Goal: Use online tool/utility: Use online tool/utility

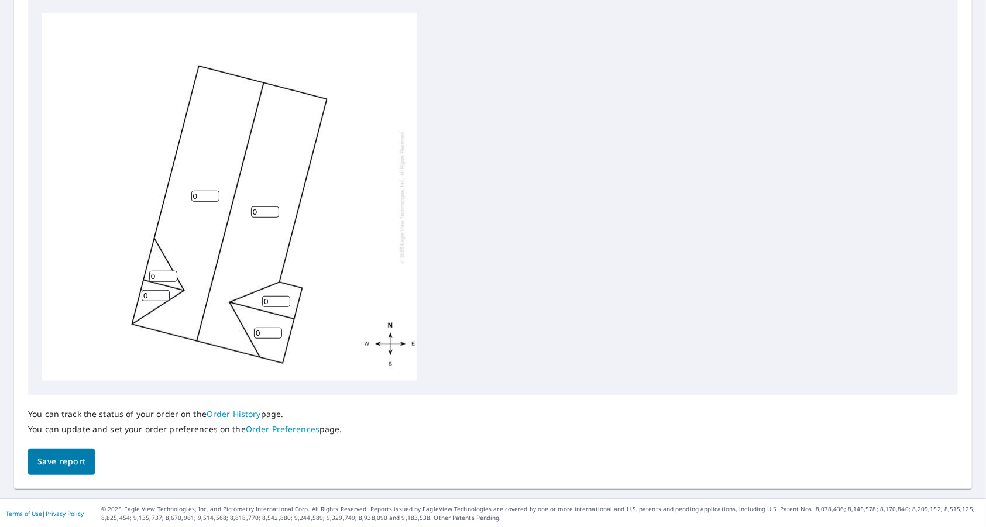
scroll to position [222, 0]
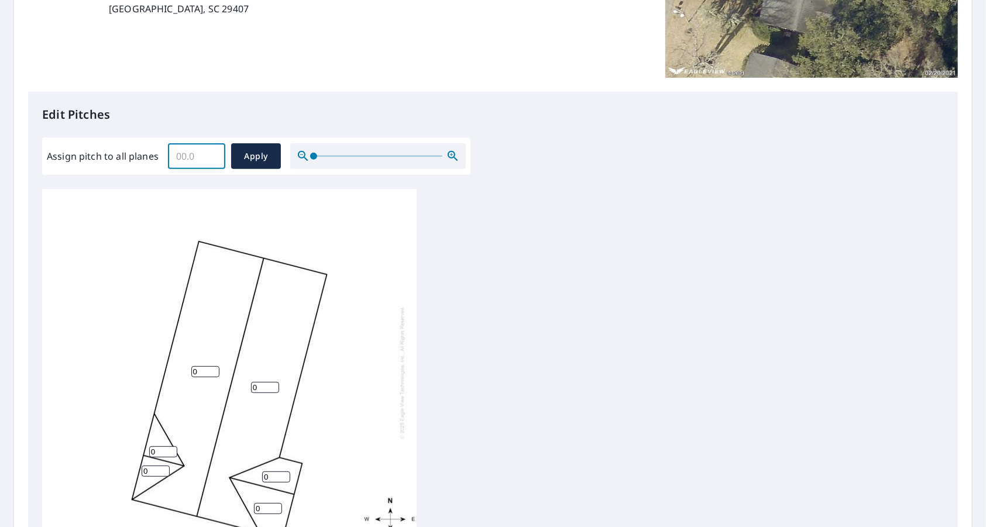
click at [194, 158] on input "Assign pitch to all planes" at bounding box center [196, 156] width 57 height 33
type input "3"
click at [251, 150] on span "Apply" at bounding box center [256, 156] width 31 height 15
type input "3"
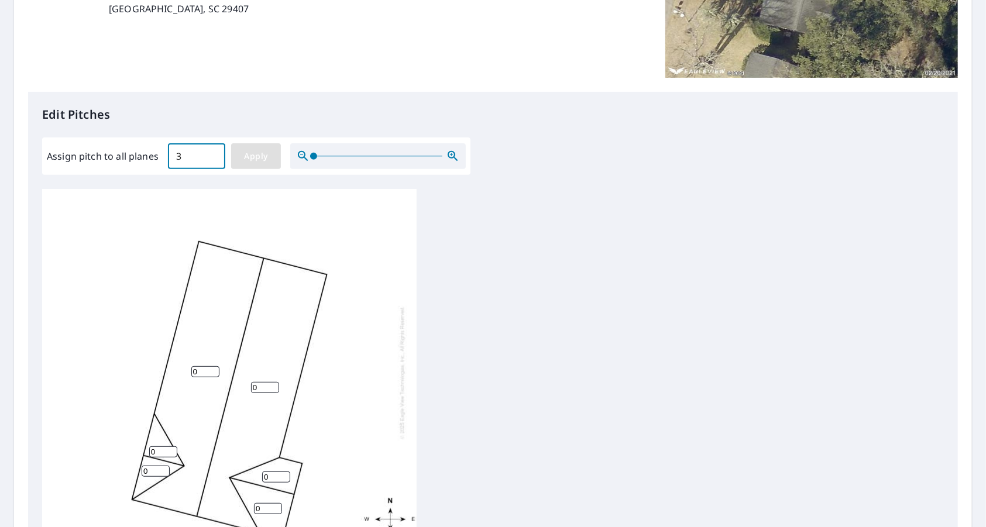
type input "3"
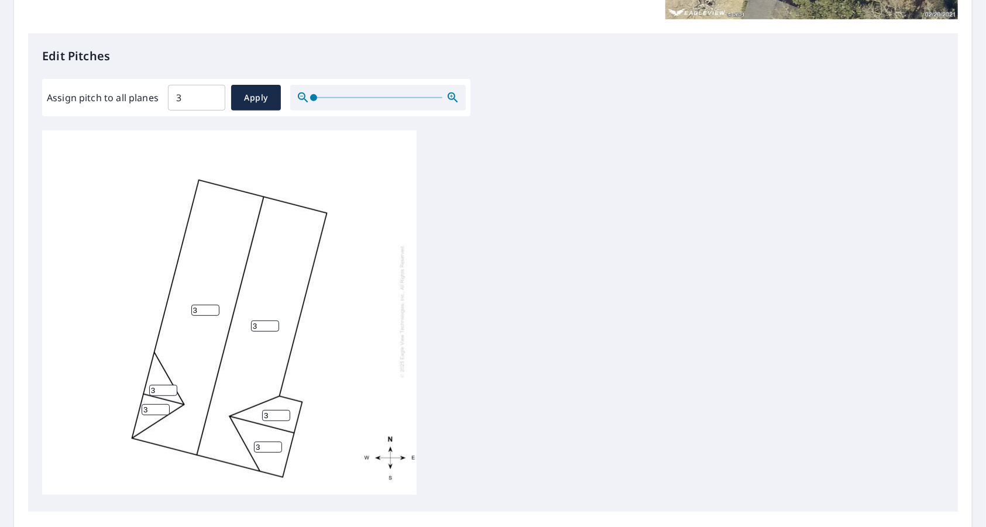
scroll to position [398, 0]
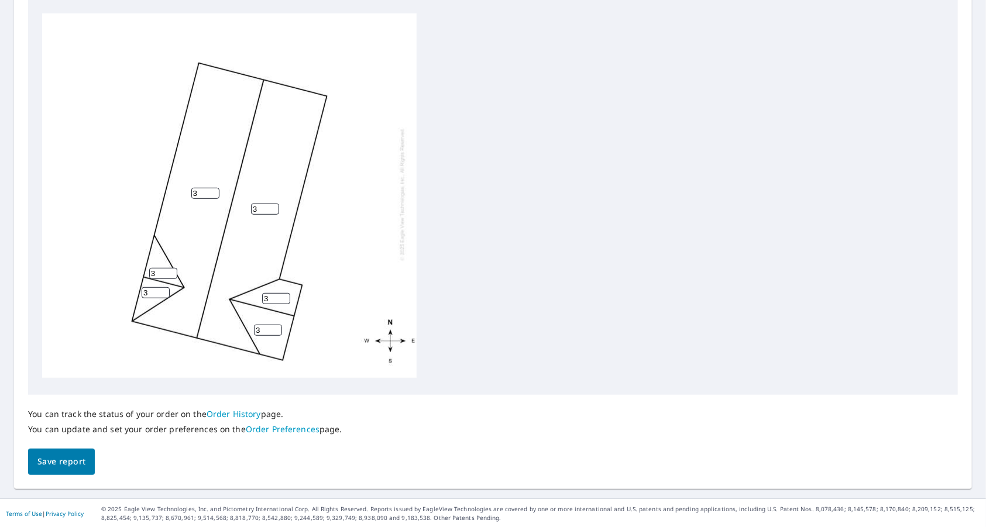
click at [54, 465] on span "Save report" at bounding box center [61, 462] width 48 height 15
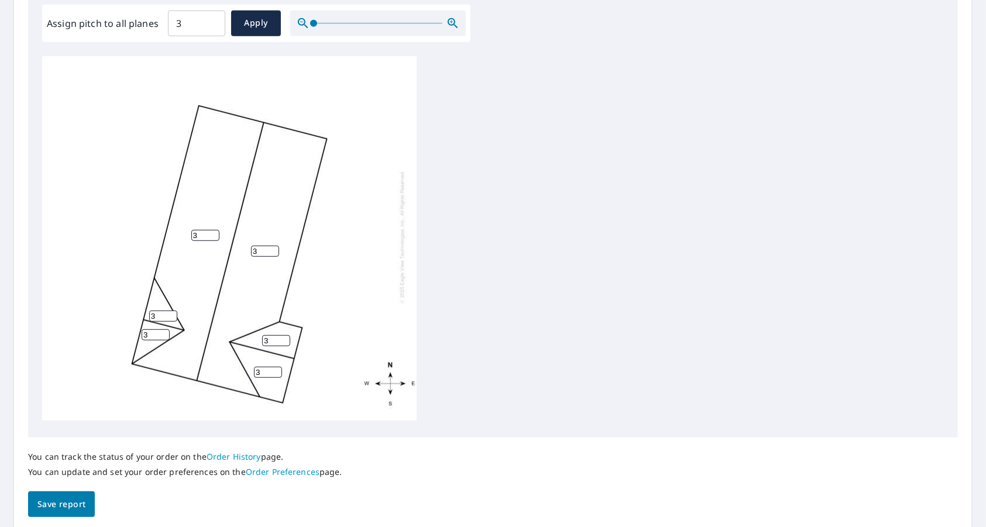
scroll to position [0, 0]
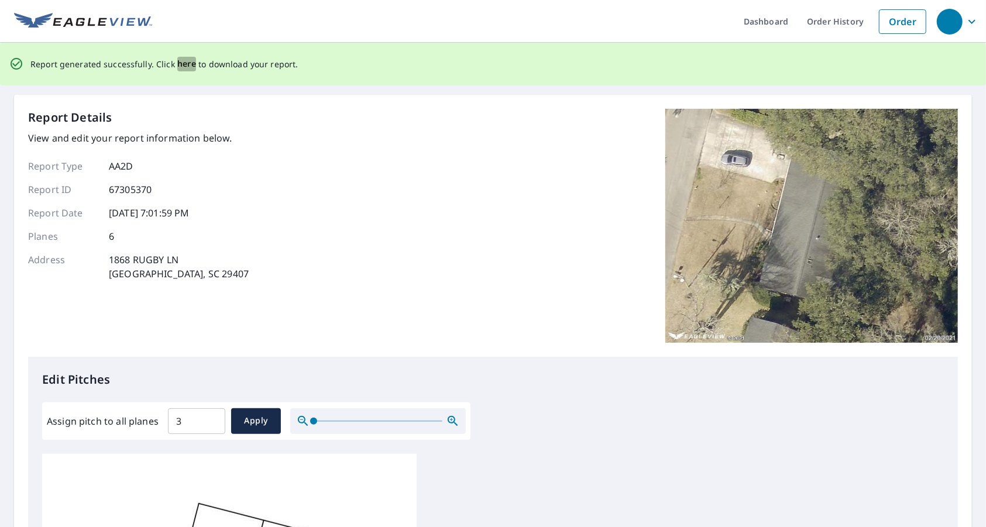
click at [179, 64] on span "here" at bounding box center [186, 64] width 19 height 15
